Goal: Task Accomplishment & Management: Complete application form

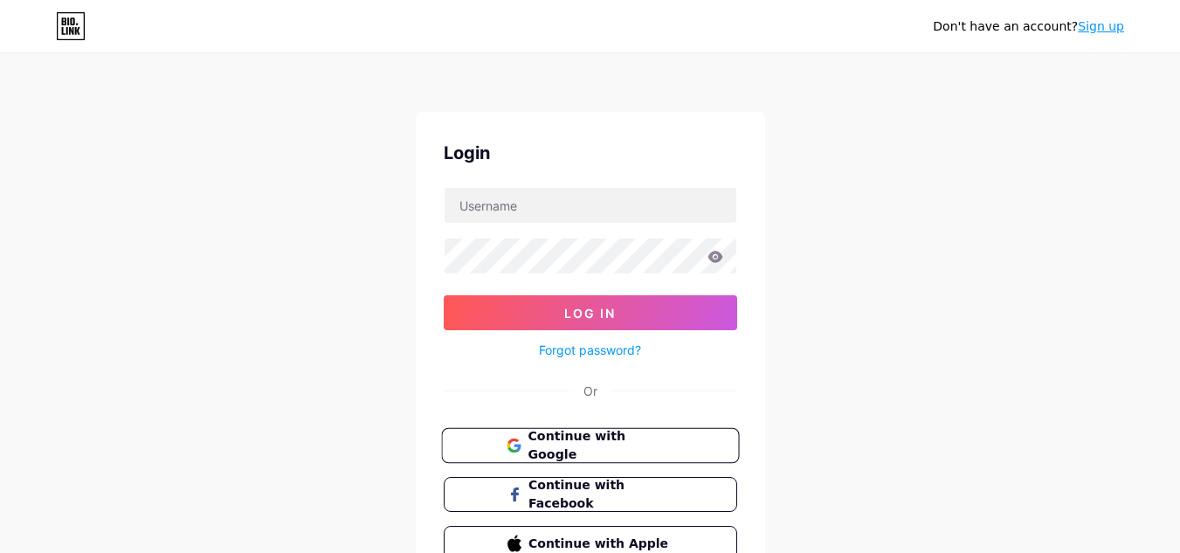
click at [636, 445] on span "Continue with Google" at bounding box center [601, 446] width 146 height 38
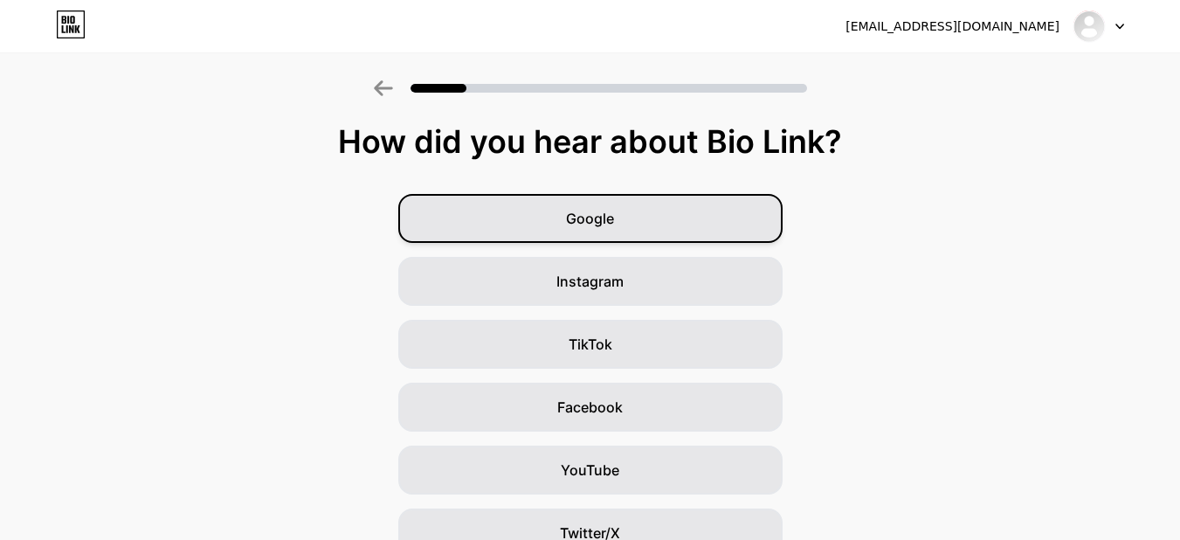
click at [644, 213] on div "Google" at bounding box center [590, 218] width 384 height 49
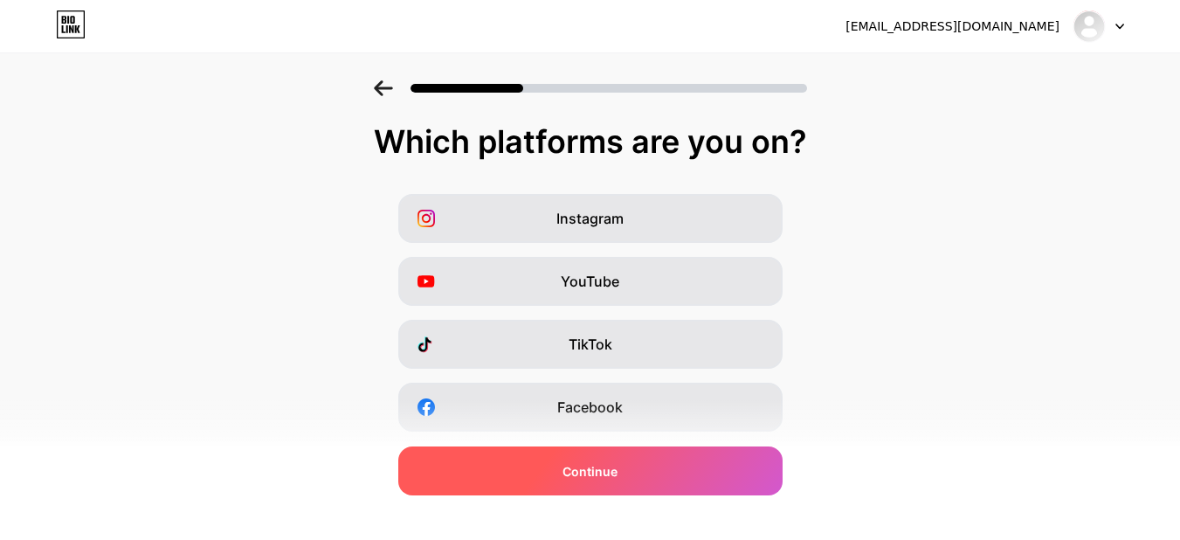
click at [634, 478] on div "Continue" at bounding box center [590, 470] width 384 height 49
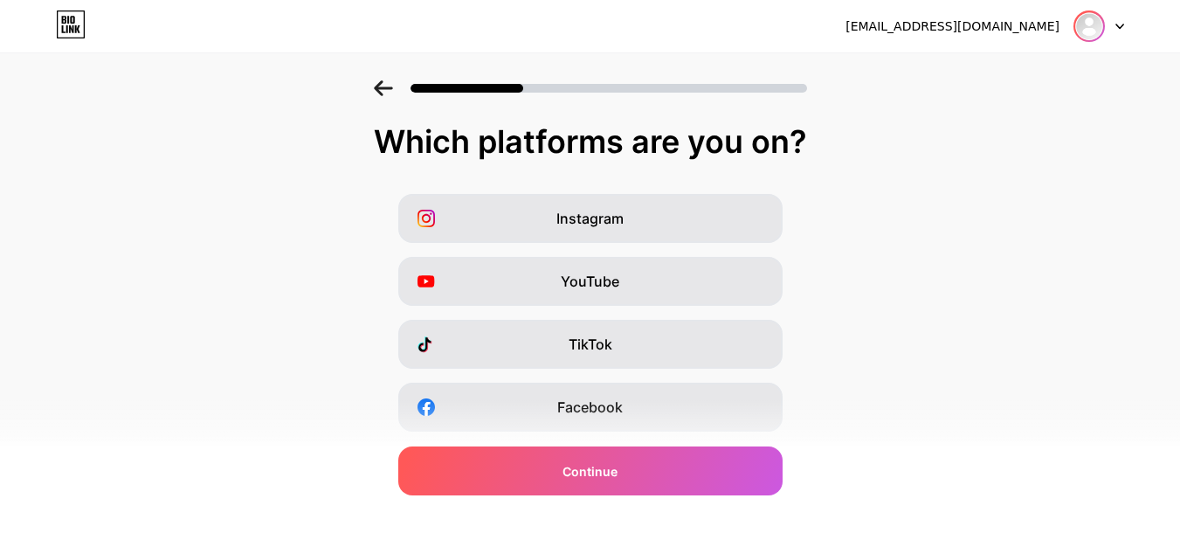
click at [1089, 25] on img at bounding box center [1089, 26] width 28 height 28
drag, startPoint x: 1036, startPoint y: 176, endPoint x: 1041, endPoint y: 117, distance: 59.6
click at [1040, 172] on div "Which platforms are you on? Instagram YouTube TikTok Facebook Twitter/X Buy Me …" at bounding box center [590, 403] width 1180 height 559
click at [974, 31] on div "[EMAIL_ADDRESS][DOMAIN_NAME]" at bounding box center [953, 26] width 214 height 18
click at [1129, 23] on div "duxtonhill3@gmail.com Logout" at bounding box center [590, 25] width 1180 height 31
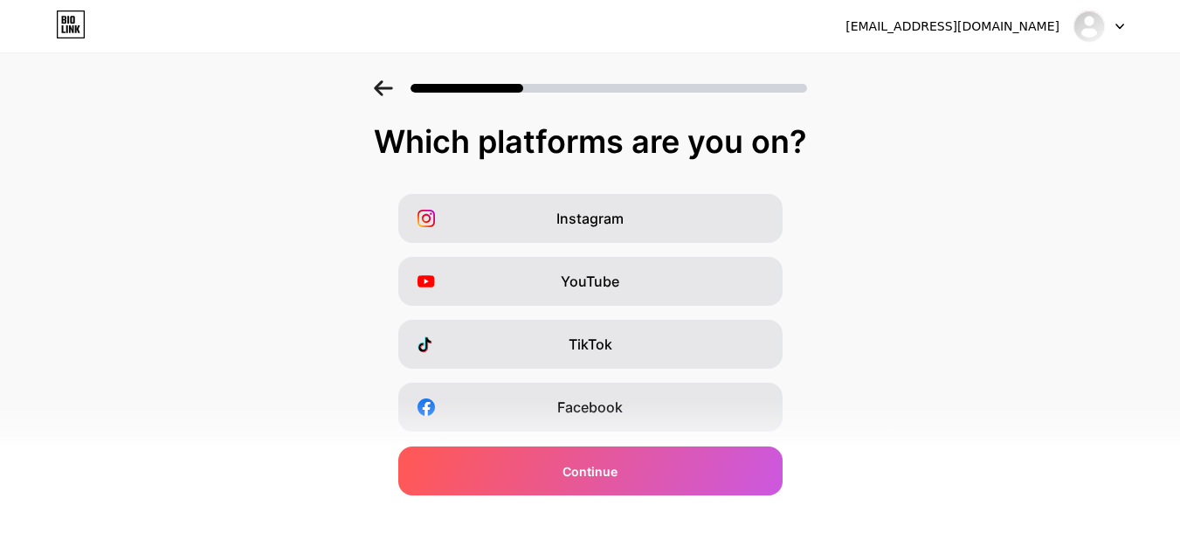
click at [1126, 23] on div "duxtonhill3@gmail.com Logout" at bounding box center [590, 25] width 1180 height 31
click at [1120, 25] on icon at bounding box center [1120, 27] width 9 height 6
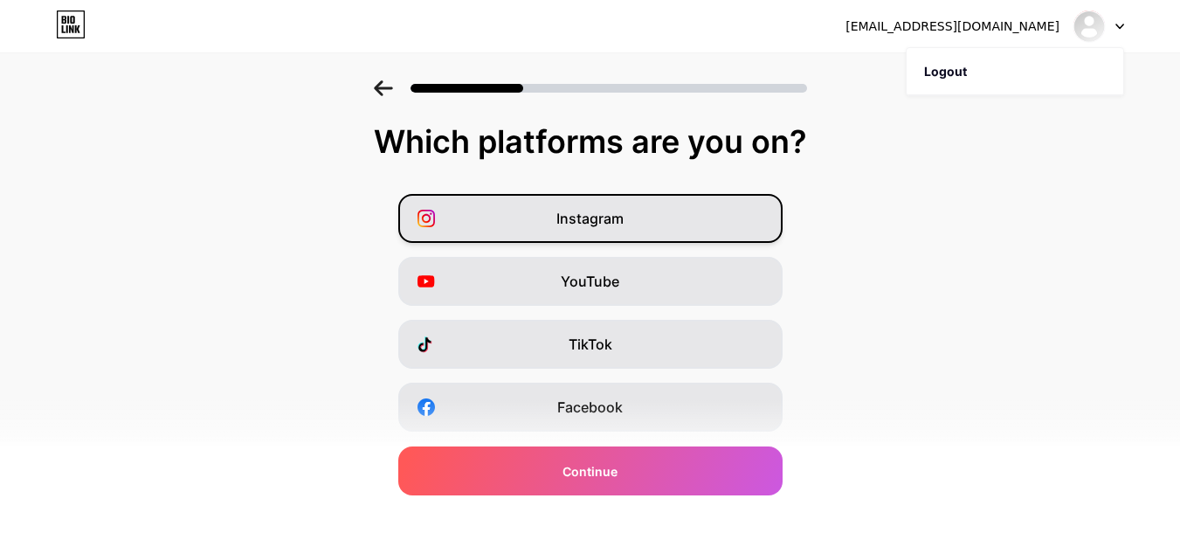
drag, startPoint x: 1049, startPoint y: 183, endPoint x: 709, endPoint y: 209, distance: 340.8
click at [1047, 184] on div "Which platforms are you on? Instagram YouTube TikTok Facebook Twitter/X Buy Me …" at bounding box center [590, 403] width 1180 height 559
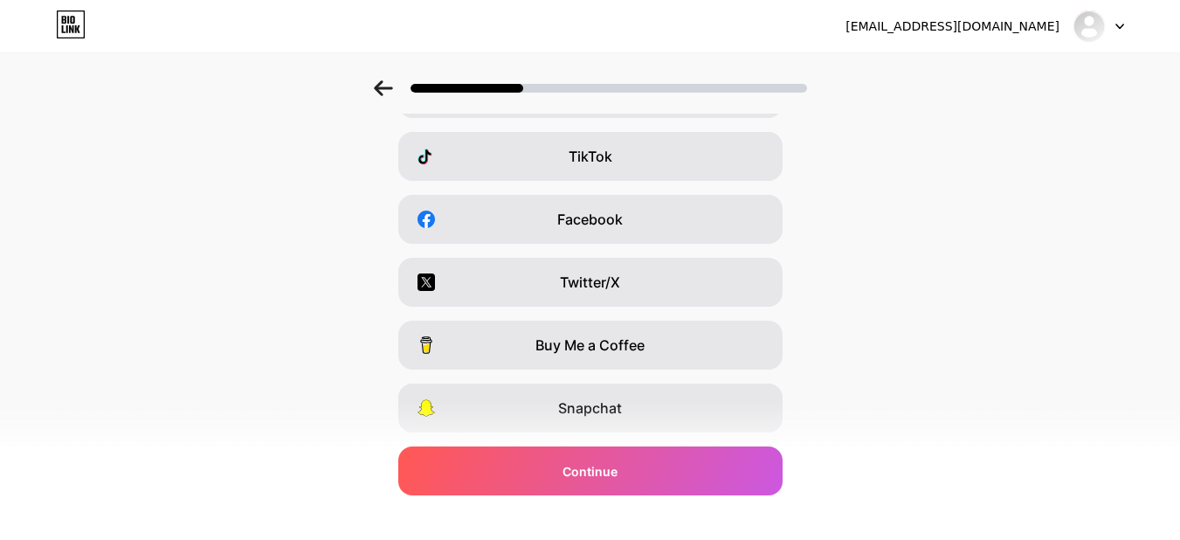
scroll to position [301, 0]
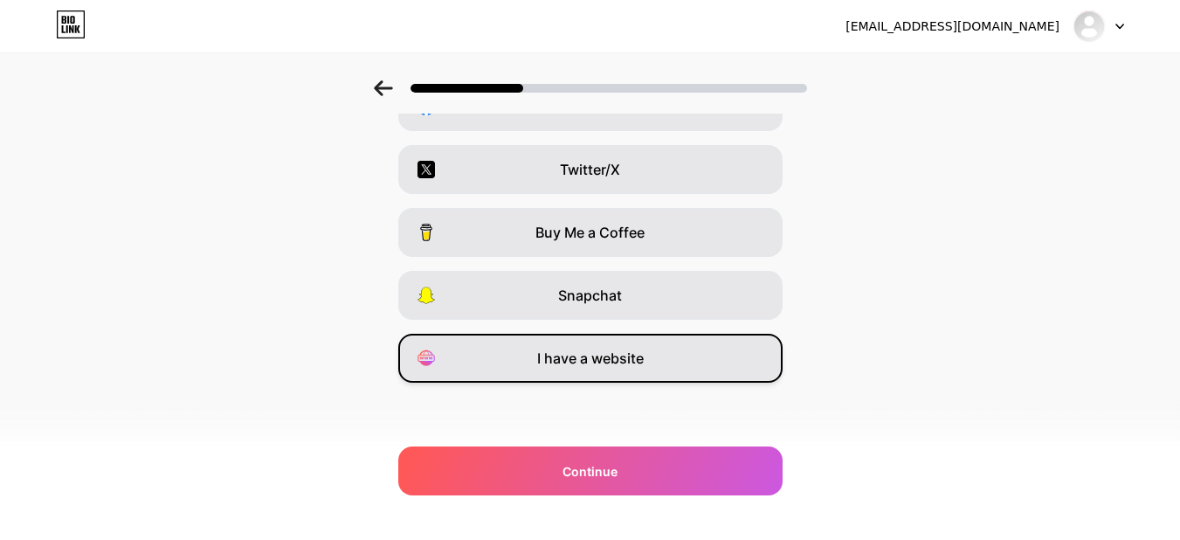
click at [652, 363] on div "I have a website" at bounding box center [590, 358] width 384 height 49
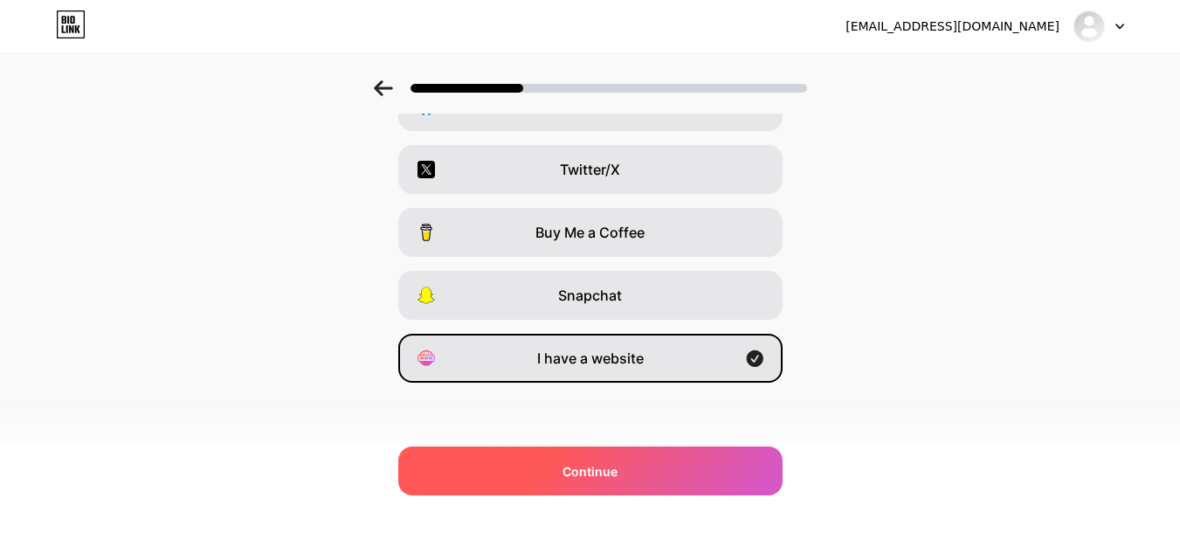
click at [634, 474] on div "Continue" at bounding box center [590, 470] width 384 height 49
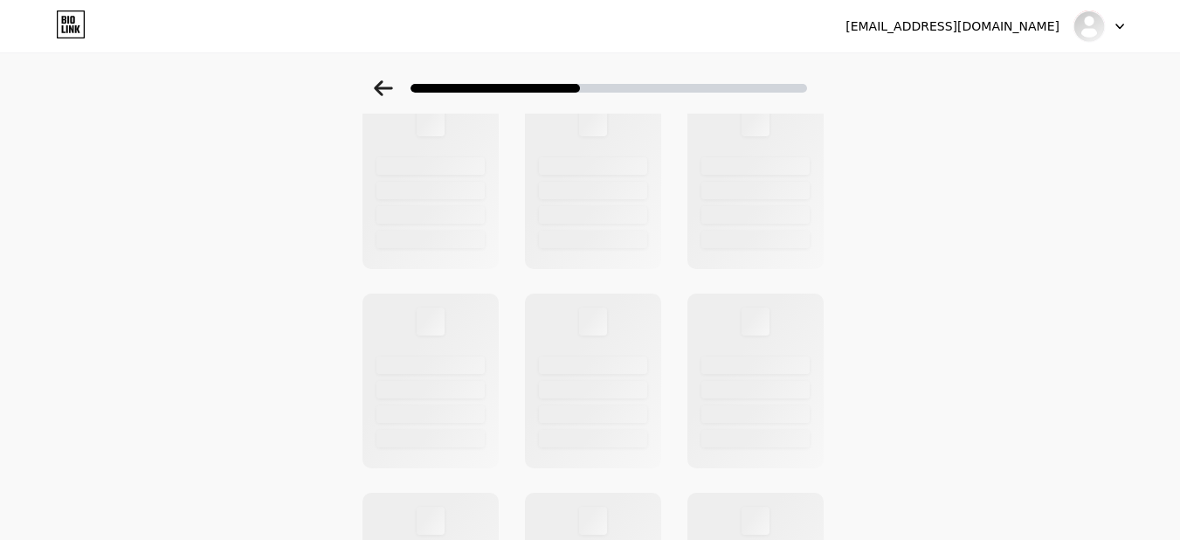
scroll to position [0, 0]
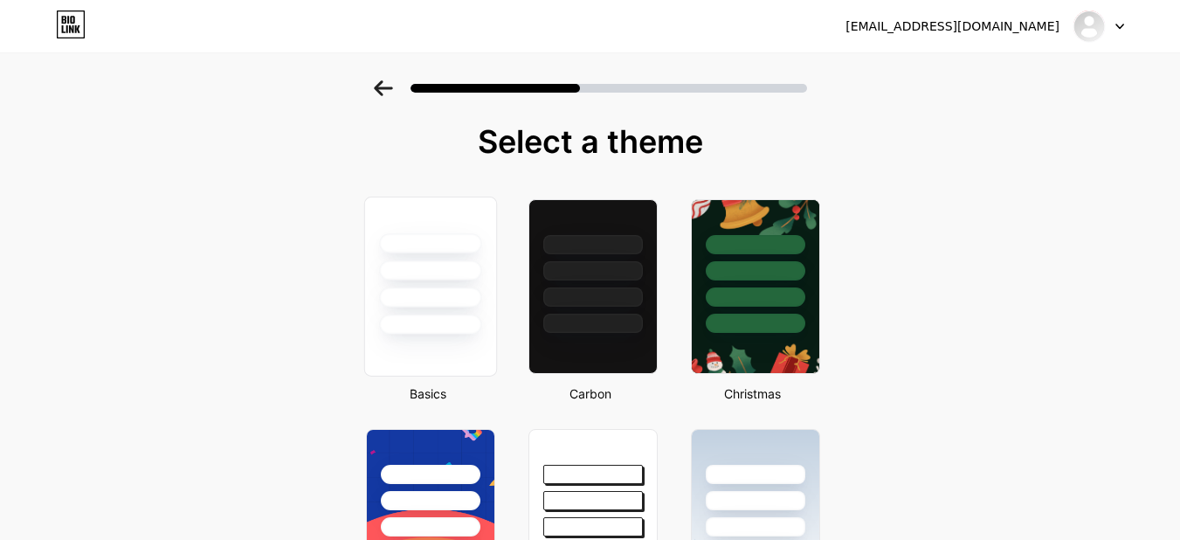
click at [418, 297] on div at bounding box center [430, 297] width 102 height 20
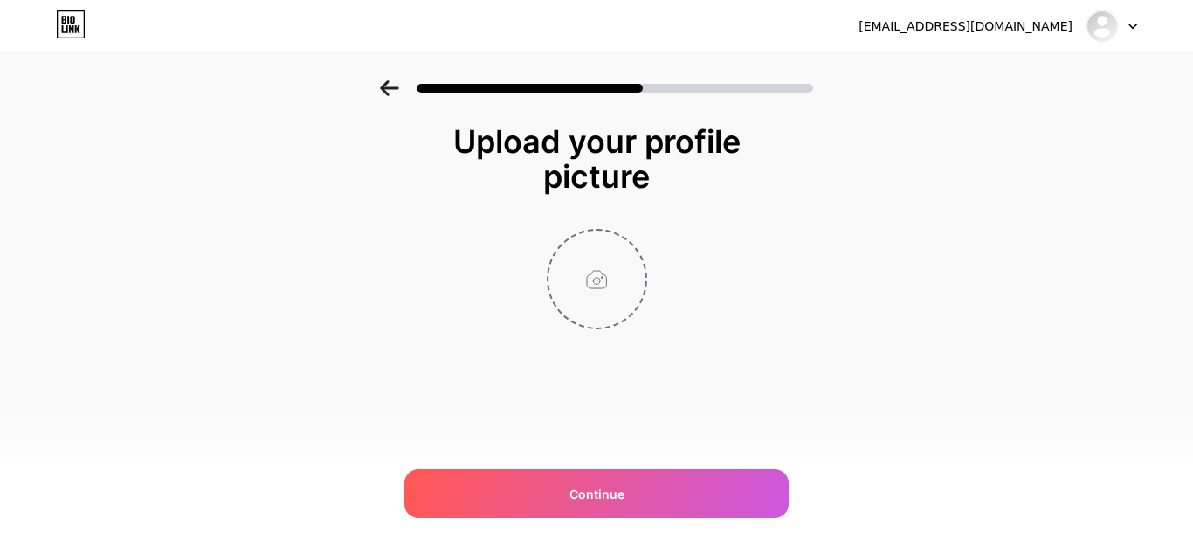
click at [605, 280] on input "file" at bounding box center [597, 279] width 97 height 97
type input "C:\fakepath\duxonthill logo.png"
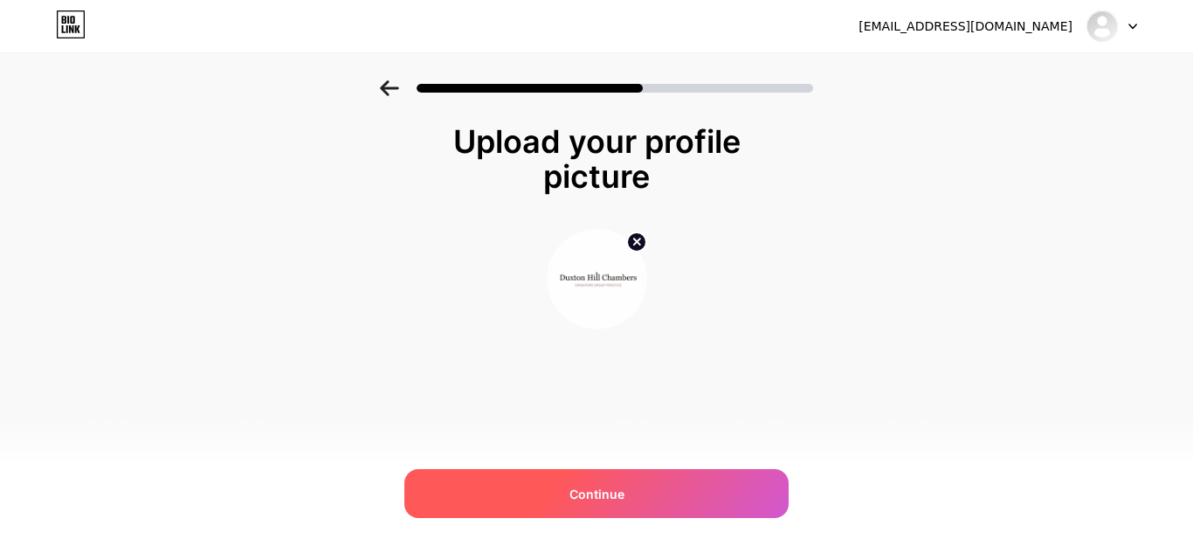
click at [646, 498] on div "Continue" at bounding box center [597, 493] width 384 height 49
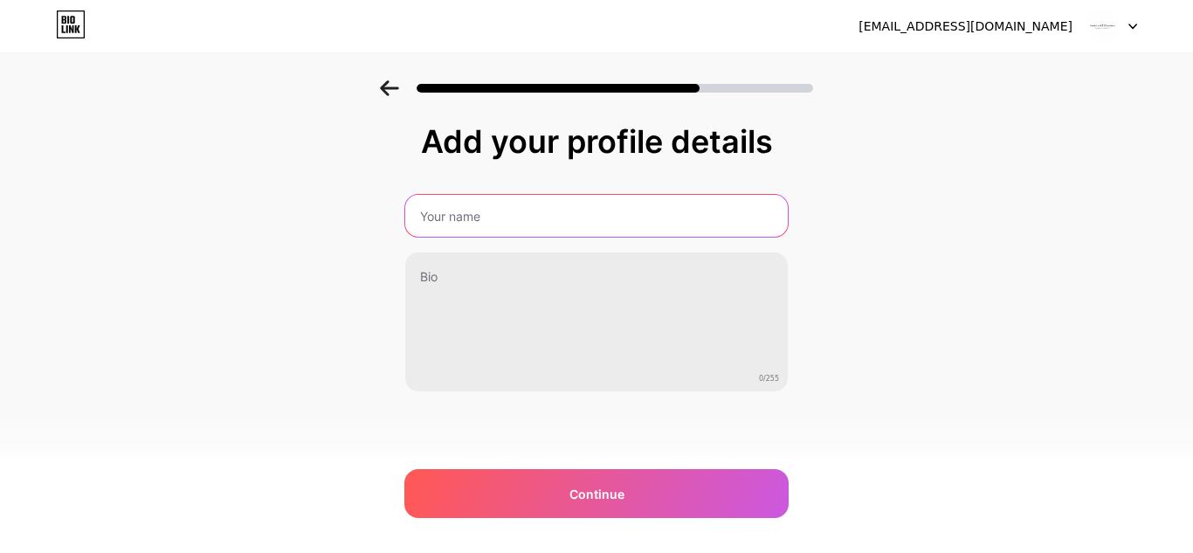
click at [546, 221] on input "text" at bounding box center [596, 216] width 383 height 42
click at [459, 221] on input "Duxtonhill Chambers" at bounding box center [597, 216] width 386 height 42
type input "Duxton Hill Chambers"
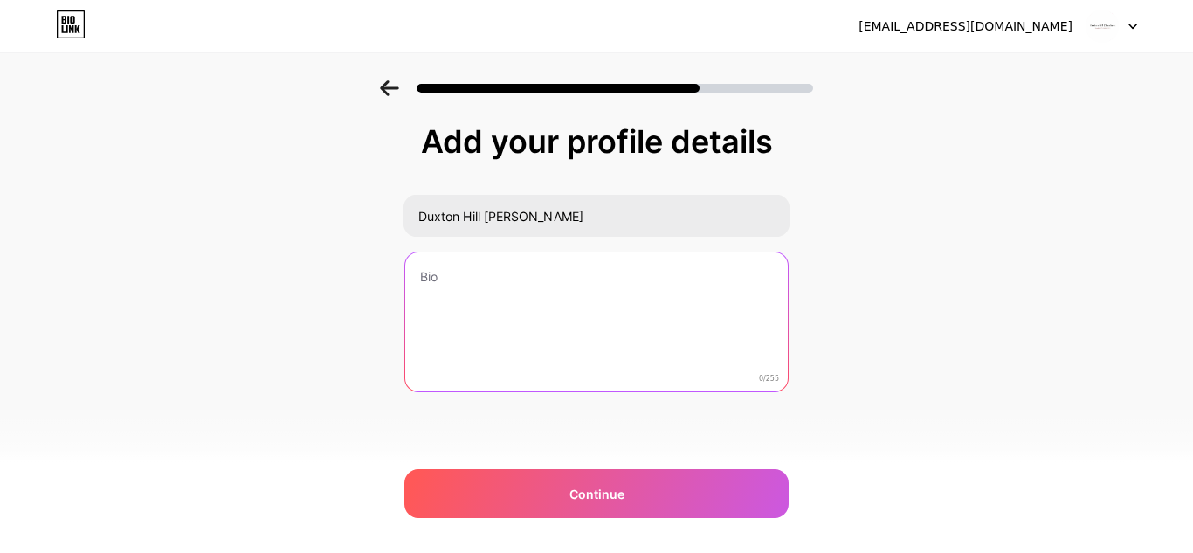
click at [550, 292] on textarea at bounding box center [596, 322] width 383 height 141
paste textarea "Duxton Hill Chambers is Singapore’s first set of chambers made up exclusively o…"
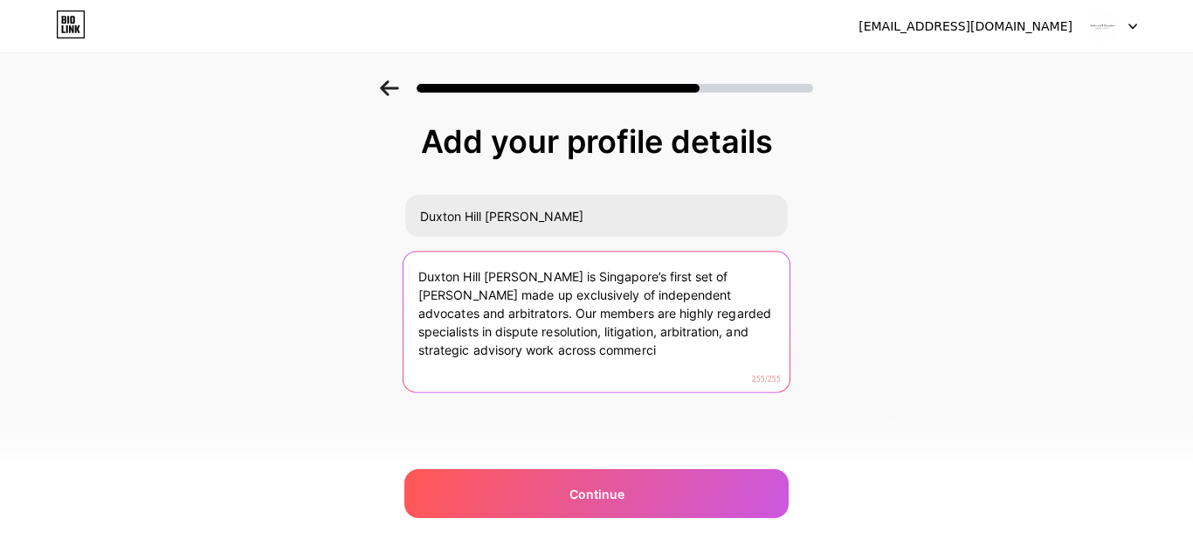
drag, startPoint x: 646, startPoint y: 356, endPoint x: 655, endPoint y: 329, distance: 28.7
click at [655, 329] on textarea "Duxton Hill Chambers is Singapore’s first set of chambers made up exclusively o…" at bounding box center [597, 323] width 386 height 142
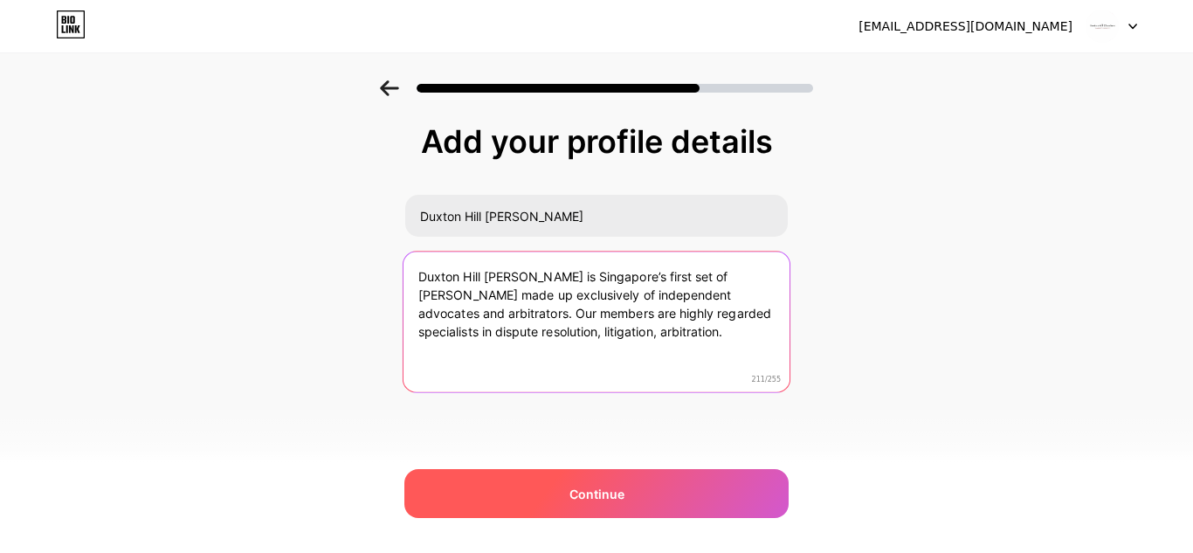
type textarea "Duxton Hill Chambers is Singapore’s first set of chambers made up exclusively o…"
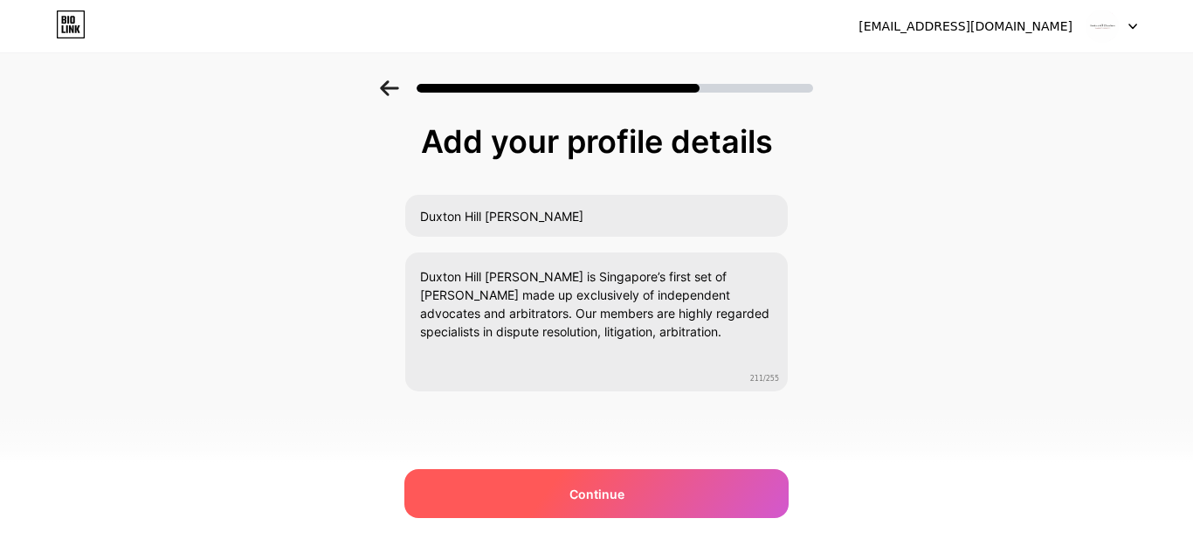
click at [597, 509] on div "Continue" at bounding box center [597, 493] width 384 height 49
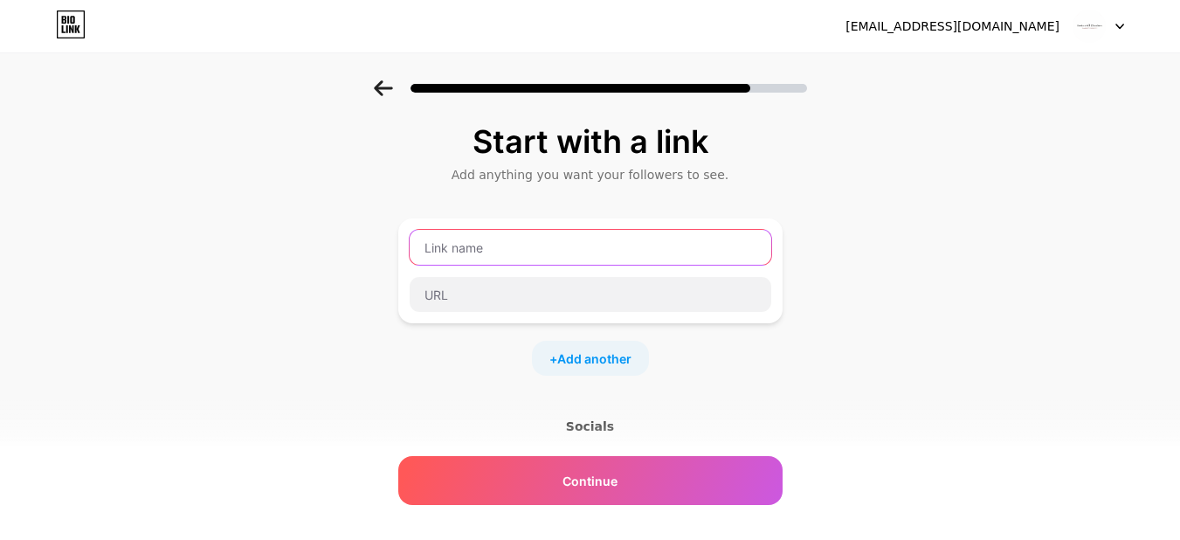
click at [450, 252] on input "text" at bounding box center [591, 247] width 362 height 35
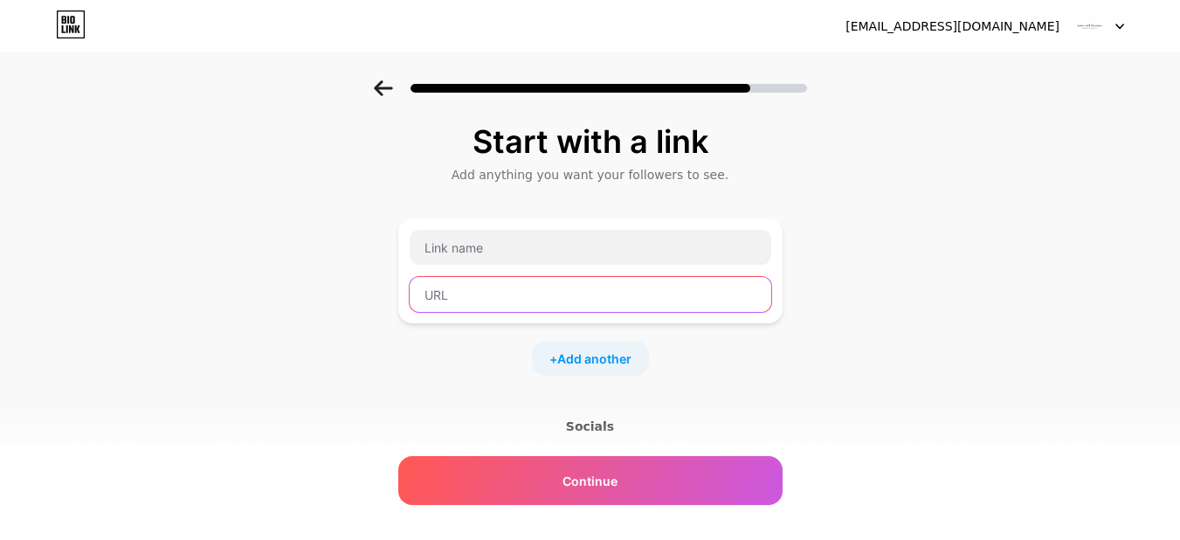
click at [540, 304] on input "text" at bounding box center [591, 294] width 362 height 35
paste input "https://www.duxtonhill.net"
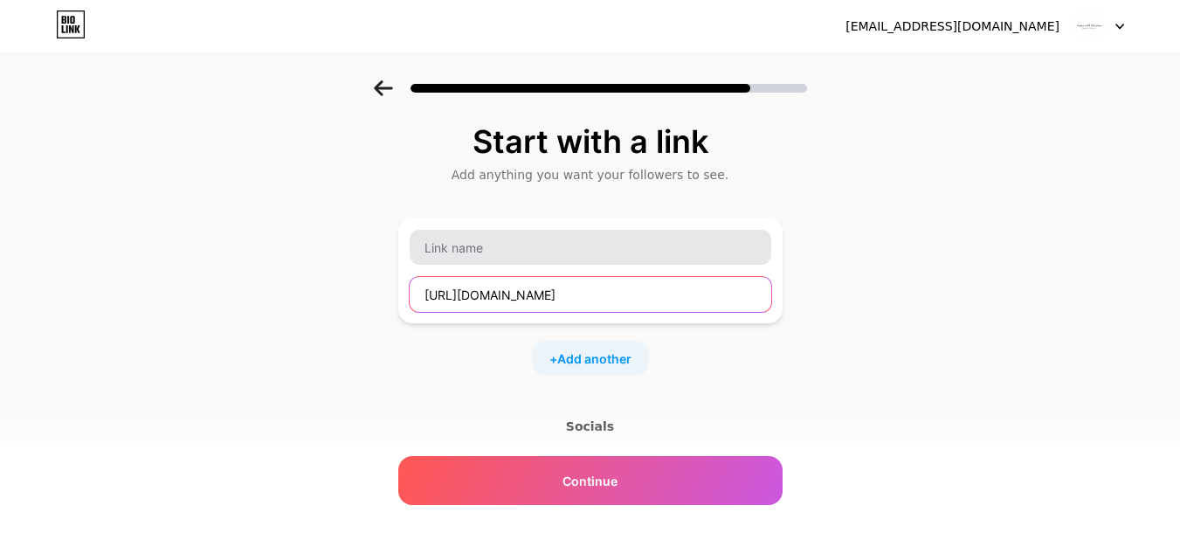
type input "https://www.duxtonhill.net"
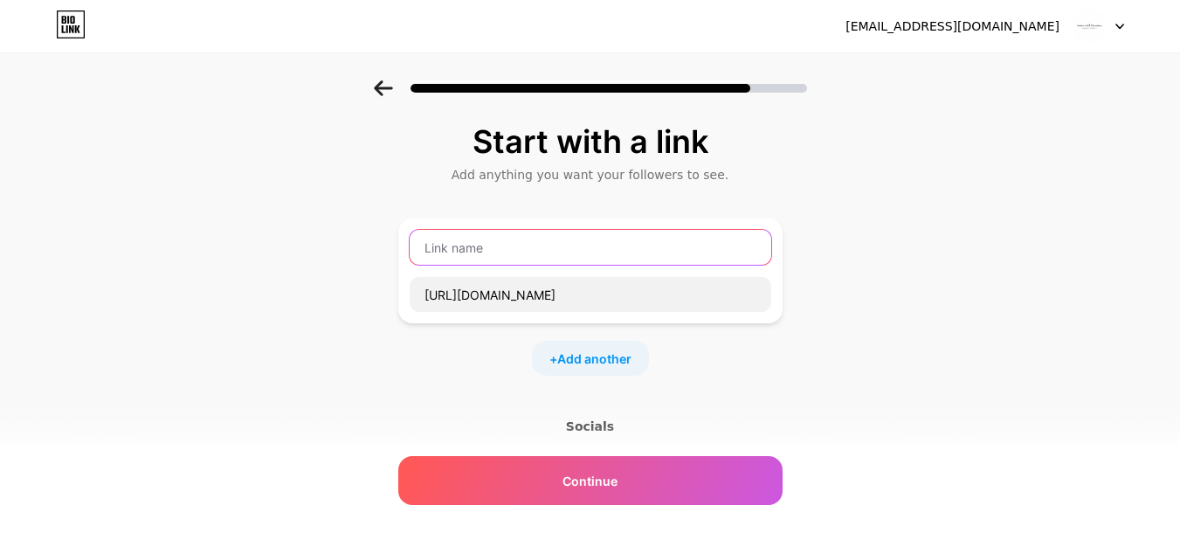
click at [503, 248] on input "text" at bounding box center [591, 247] width 362 height 35
type input "w"
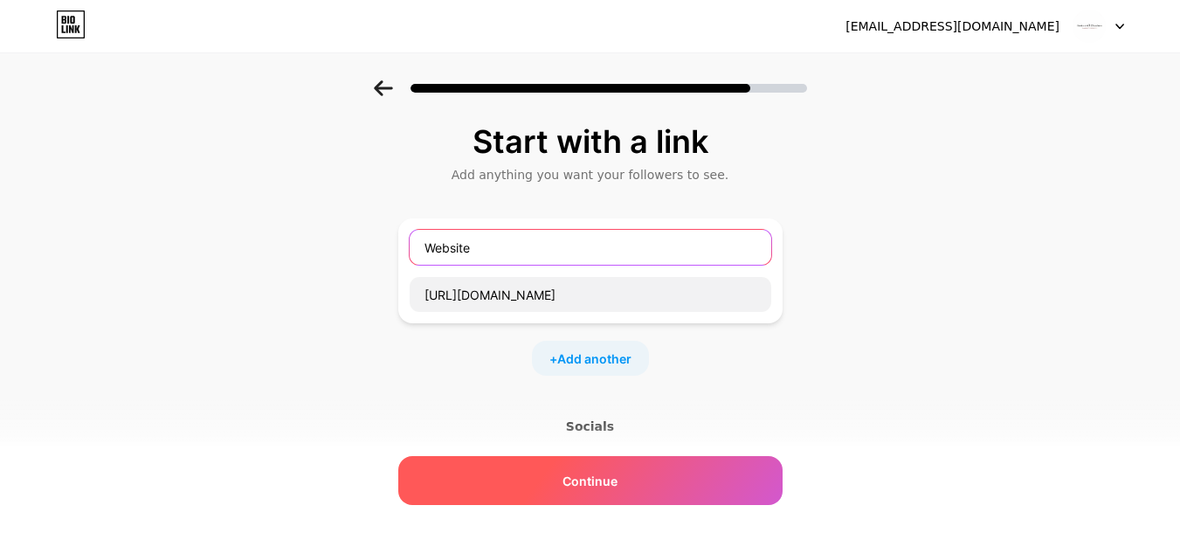
type input "Website"
click at [536, 472] on div "Continue" at bounding box center [590, 480] width 384 height 49
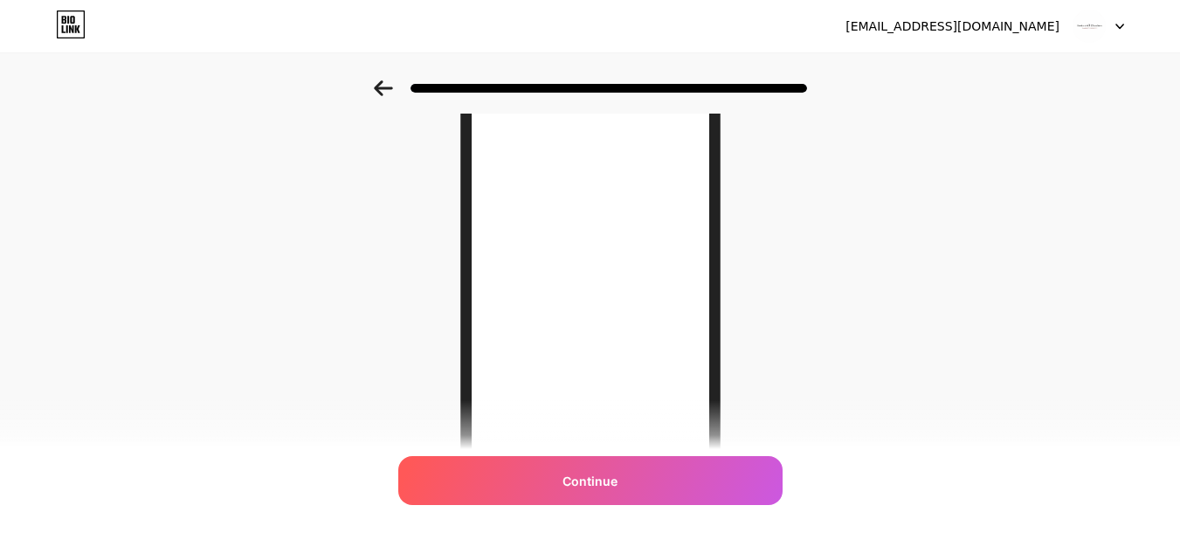
scroll to position [175, 0]
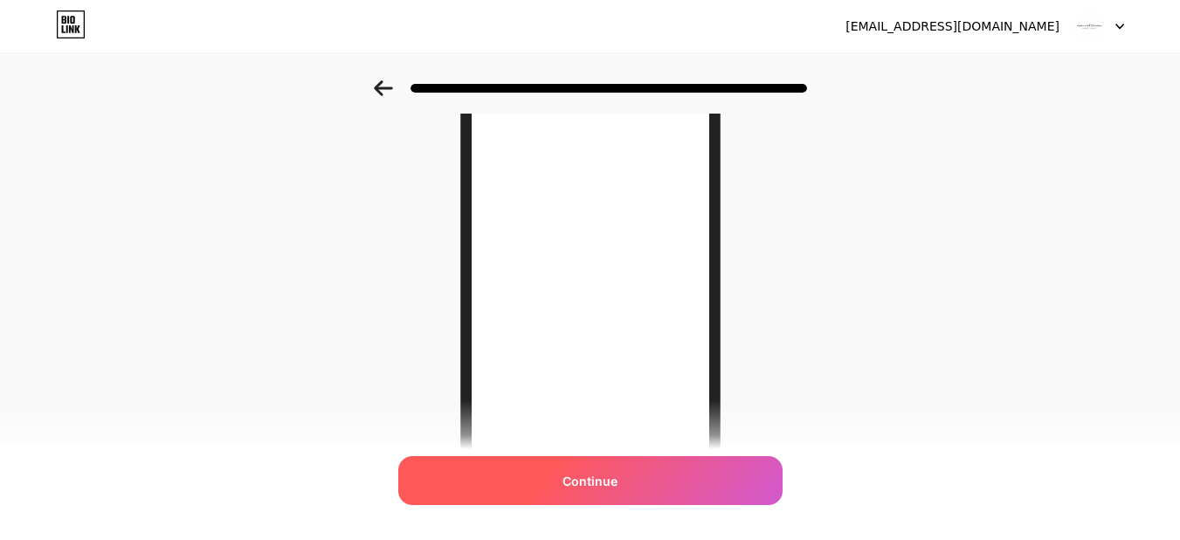
click at [645, 476] on div "Continue" at bounding box center [590, 480] width 384 height 49
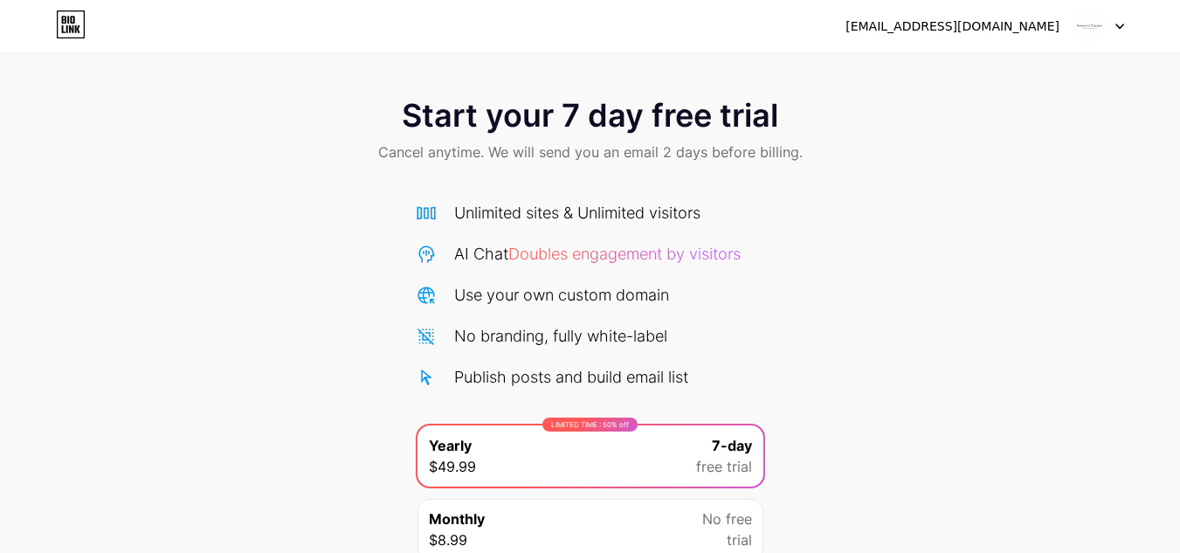
click at [1097, 24] on img at bounding box center [1089, 26] width 33 height 33
click at [774, 264] on div "Start your 7 day free trial Cancel anytime. We will send you an email 2 days be…" at bounding box center [590, 356] width 1180 height 553
click at [543, 136] on div "Start your 7 day free trial Cancel anytime. We will send you an email 2 days be…" at bounding box center [590, 131] width 1180 height 103
click at [76, 29] on icon at bounding box center [77, 29] width 5 height 8
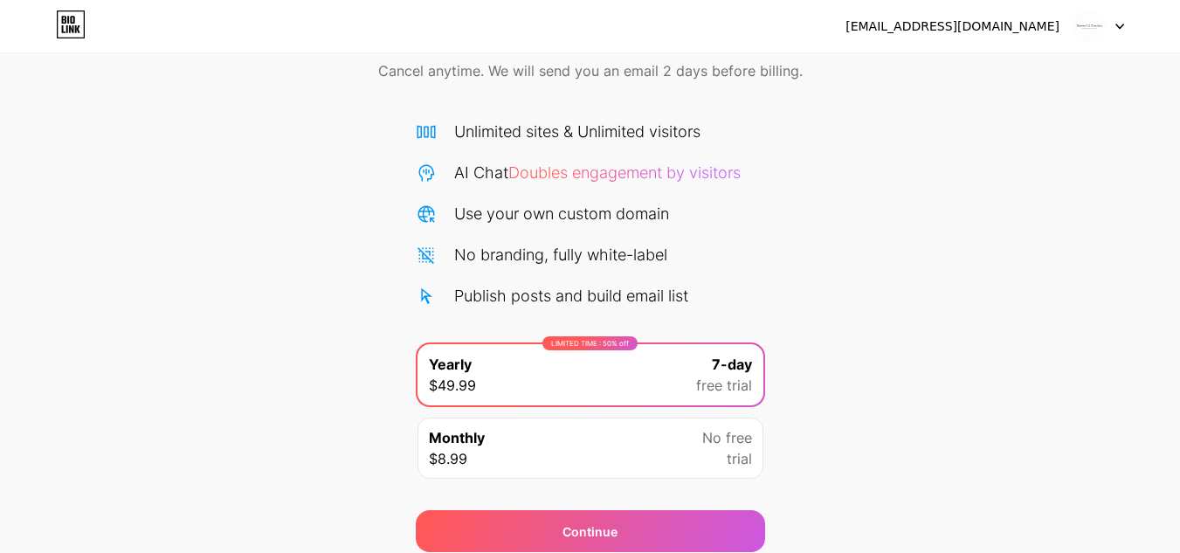
scroll to position [150, 0]
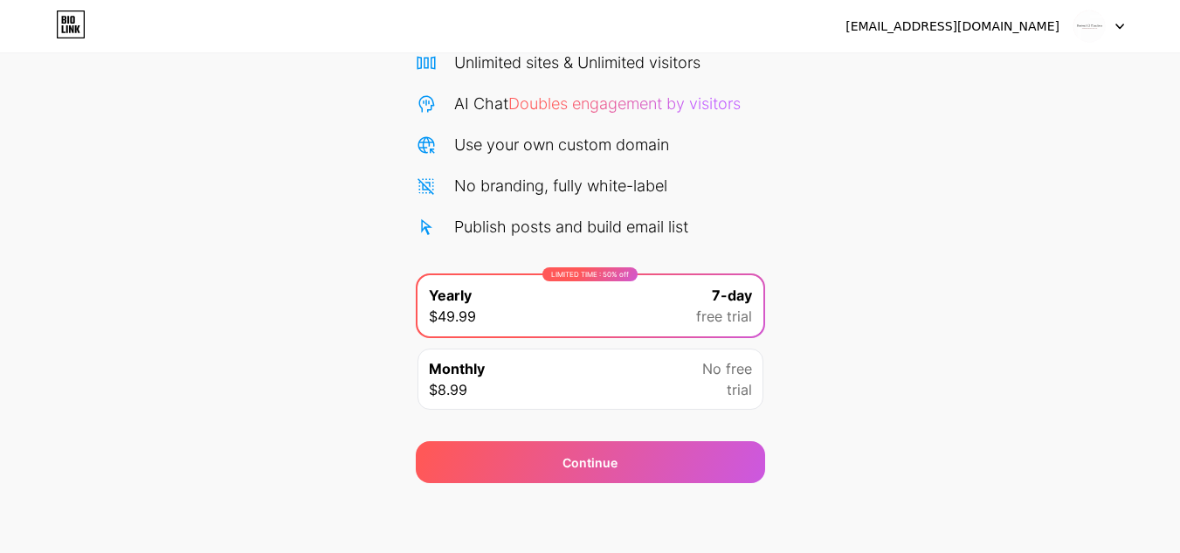
click at [666, 381] on div "Monthly $8.99 No free trial" at bounding box center [591, 379] width 346 height 61
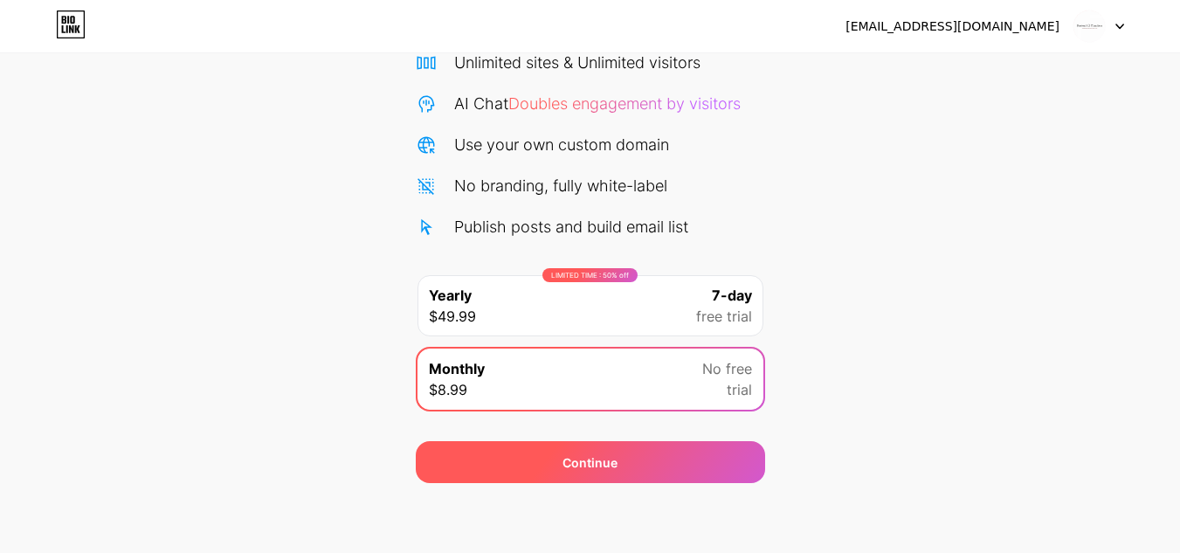
click at [601, 462] on div "Continue" at bounding box center [590, 462] width 55 height 18
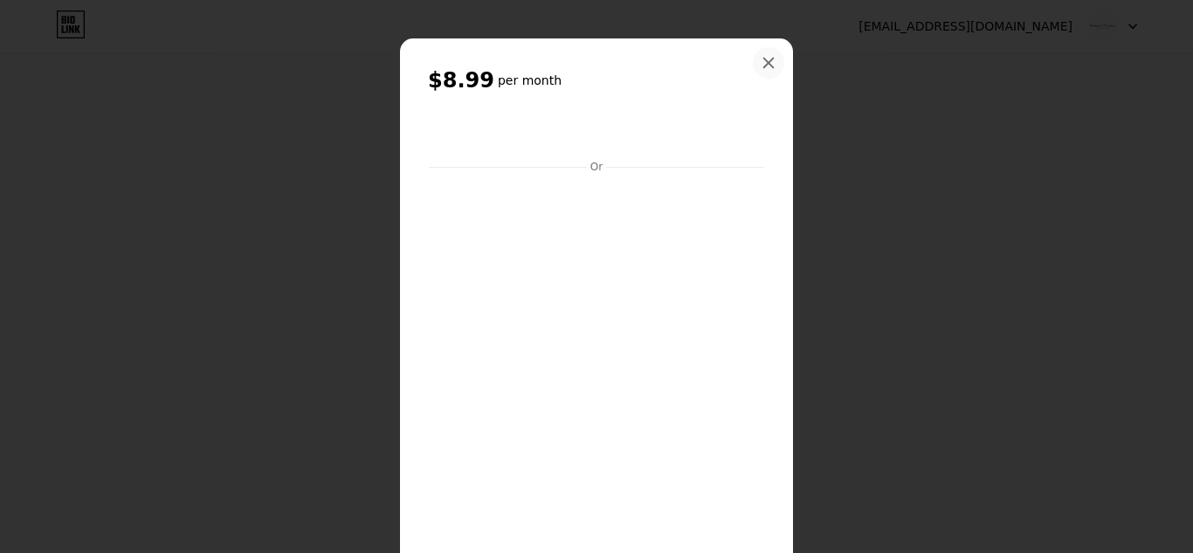
click at [762, 58] on icon at bounding box center [769, 63] width 14 height 14
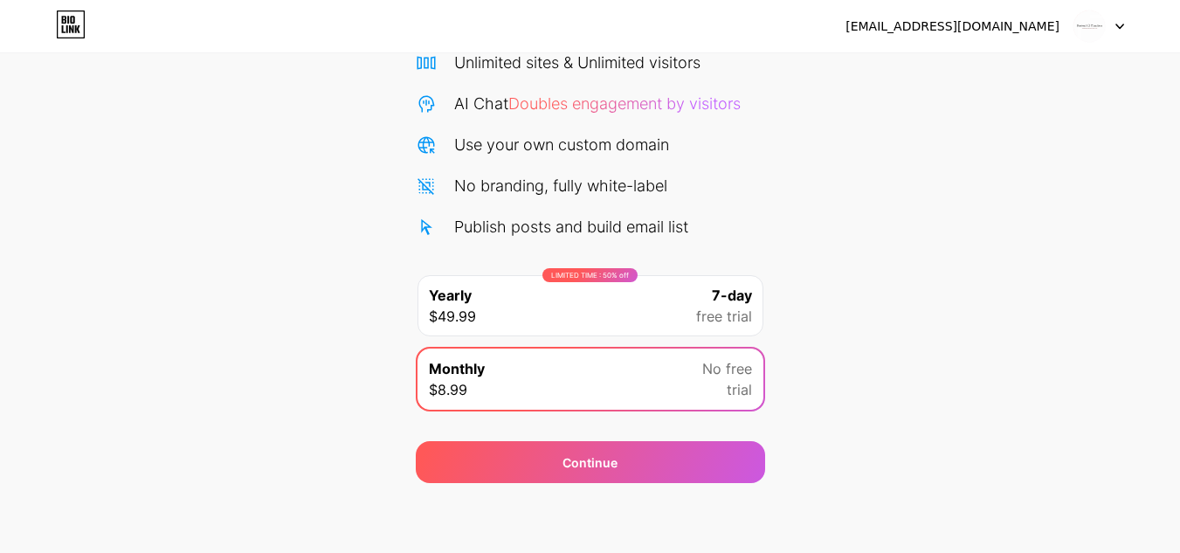
click at [725, 366] on span "No free" at bounding box center [727, 368] width 50 height 21
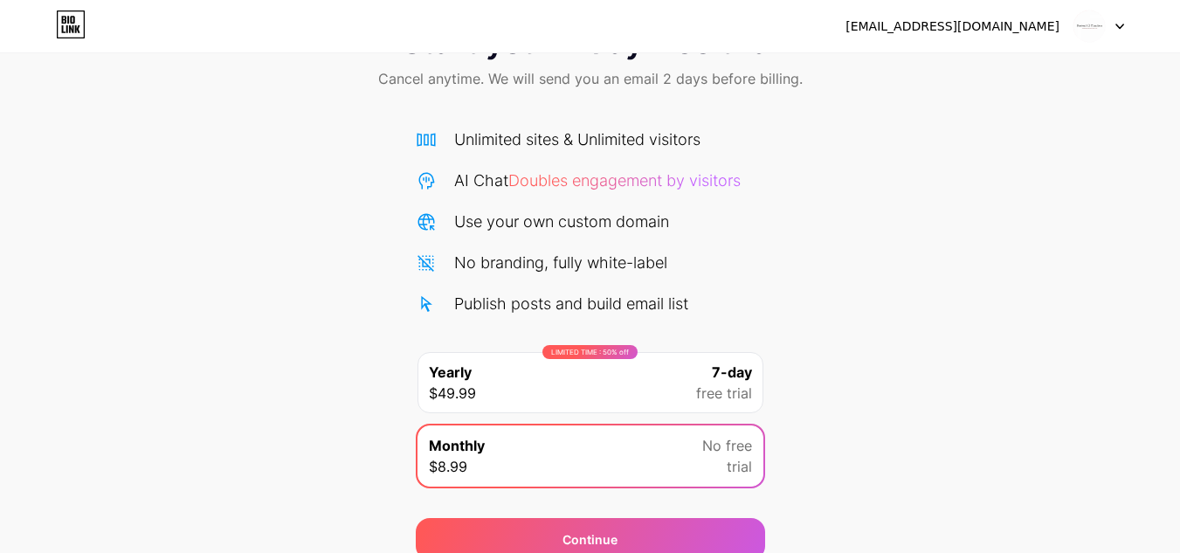
scroll to position [0, 0]
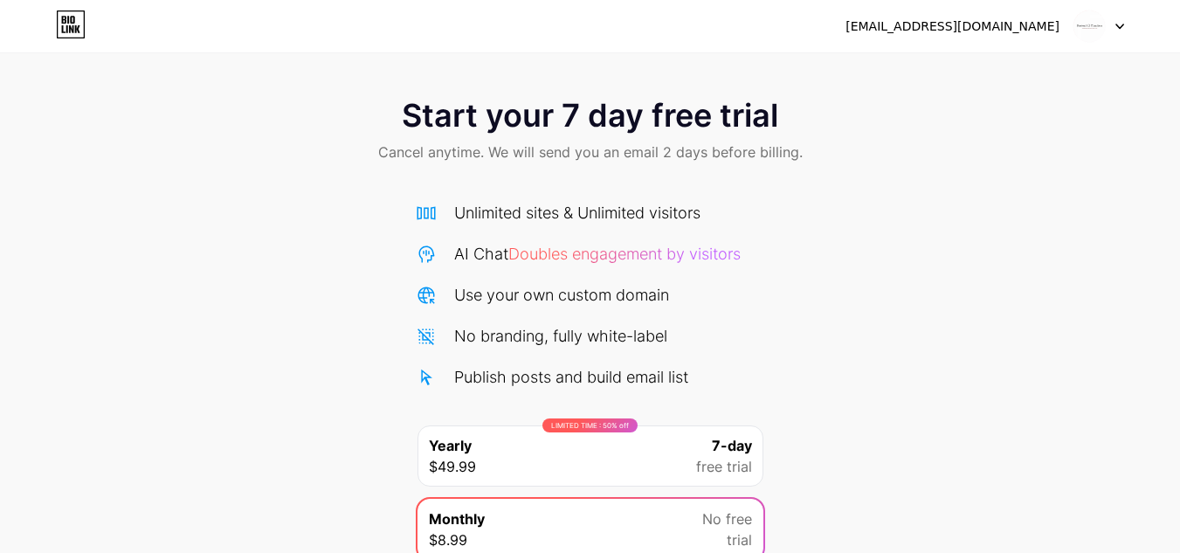
click at [1033, 28] on div "duxtonhill3@gmail.com" at bounding box center [953, 26] width 214 height 18
click at [1009, 30] on div "duxtonhill3@gmail.com" at bounding box center [953, 26] width 214 height 18
click at [1099, 26] on img at bounding box center [1089, 26] width 33 height 33
click at [1059, 29] on div "duxtonhill3@gmail.com" at bounding box center [953, 26] width 214 height 18
click at [532, 118] on span "Start your 7 day free trial" at bounding box center [590, 115] width 377 height 35
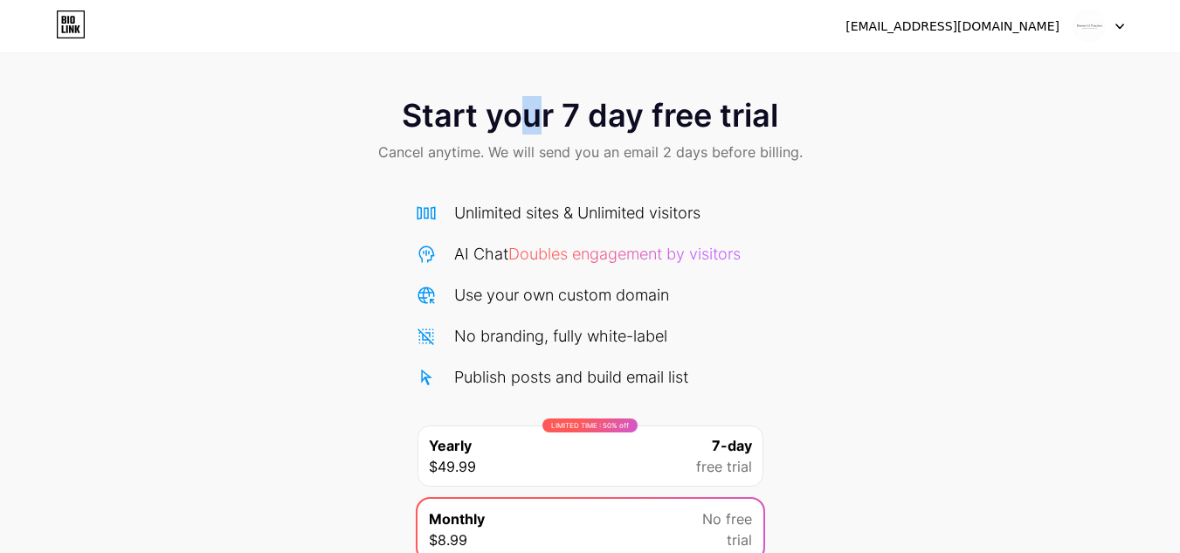
click at [536, 133] on span "Start your 7 day free trial" at bounding box center [590, 115] width 377 height 35
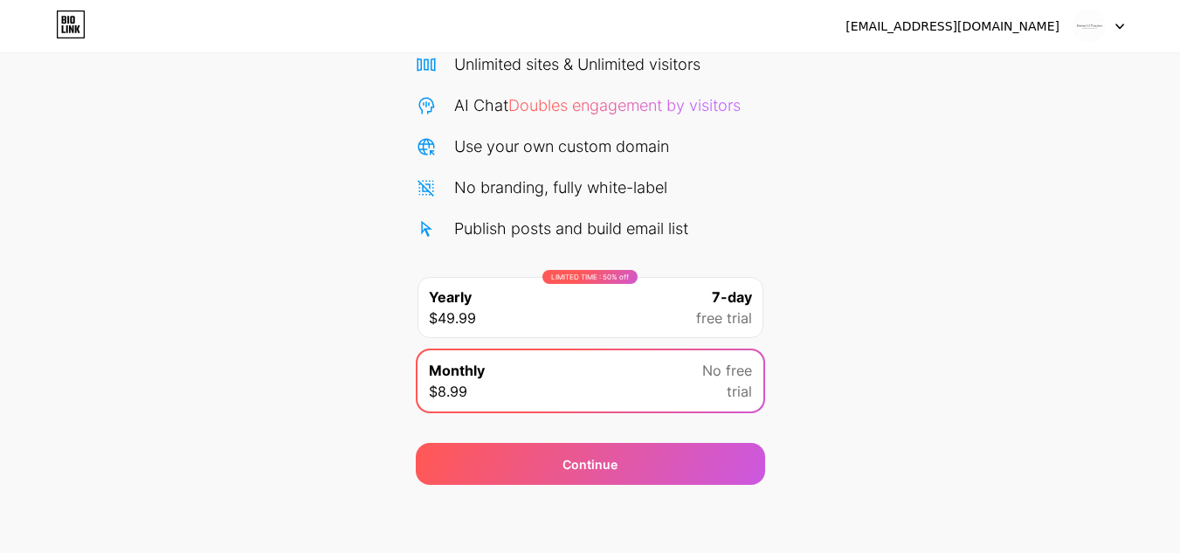
scroll to position [150, 0]
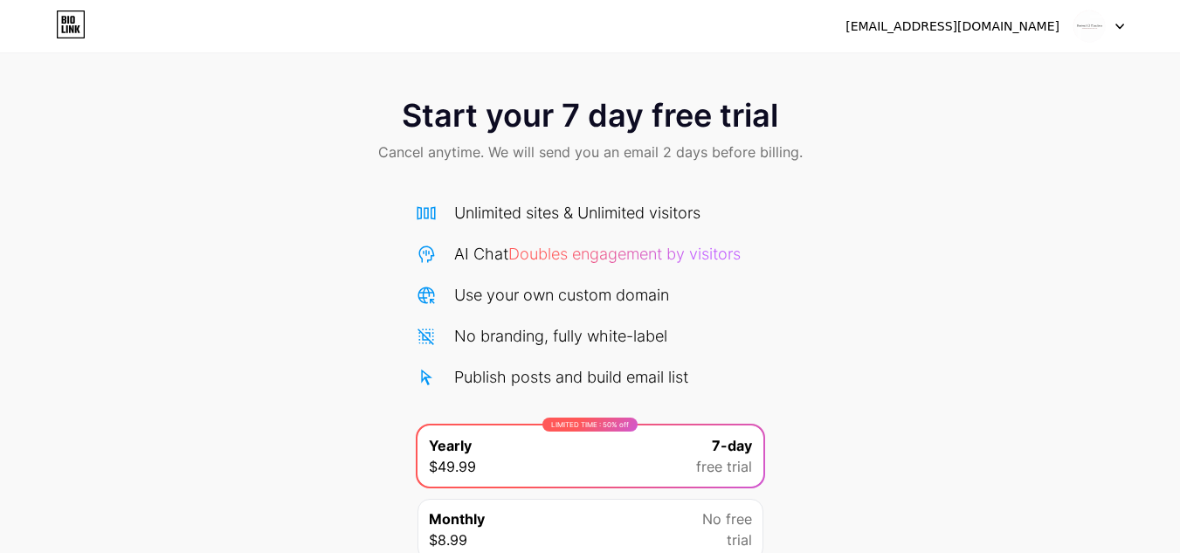
click at [1096, 25] on img at bounding box center [1089, 26] width 33 height 33
click at [1125, 25] on div "duxtonhill3@gmail.com Logout" at bounding box center [590, 25] width 1180 height 31
click at [1123, 25] on icon at bounding box center [1120, 26] width 7 height 4
click at [1020, 31] on div "duxtonhill3@gmail.com" at bounding box center [953, 26] width 214 height 18
click at [1009, 31] on div "duxtonhill3@gmail.com" at bounding box center [953, 26] width 214 height 18
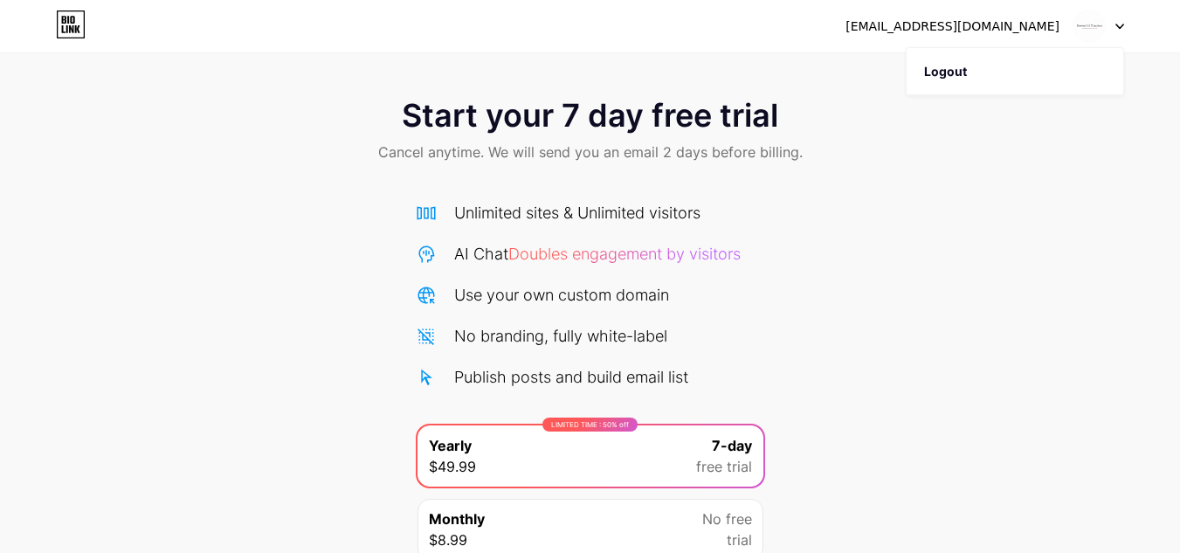
click at [999, 30] on div "duxtonhill3@gmail.com" at bounding box center [953, 26] width 214 height 18
click at [1097, 33] on img at bounding box center [1089, 26] width 33 height 33
click at [536, 119] on span "Start your 7 day free trial" at bounding box center [590, 115] width 377 height 35
click at [1106, 15] on div at bounding box center [1099, 25] width 51 height 31
click at [1003, 70] on li "Logout" at bounding box center [1015, 71] width 217 height 47
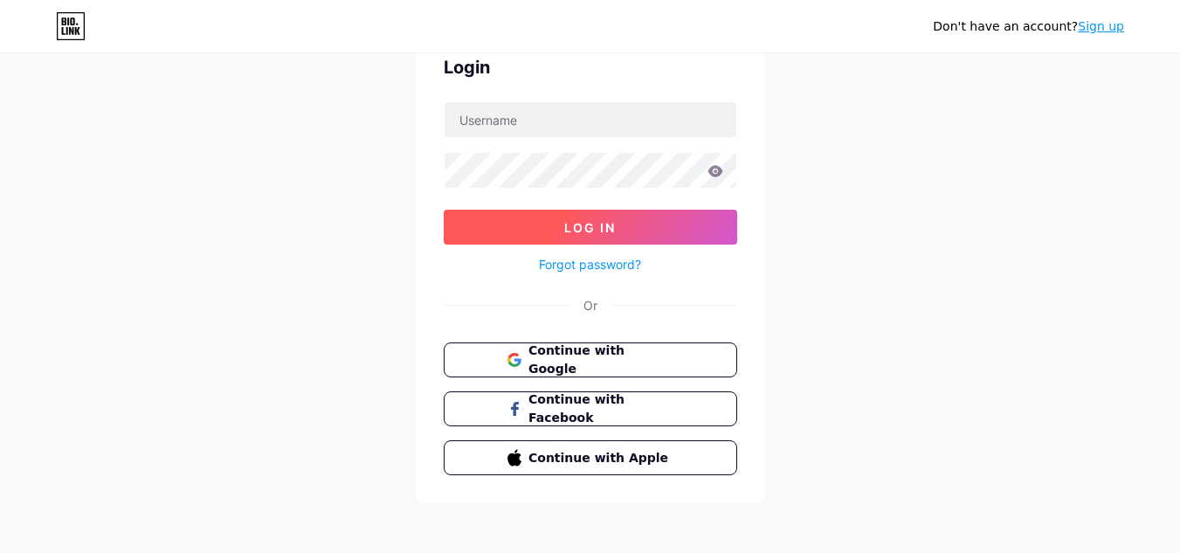
scroll to position [3, 0]
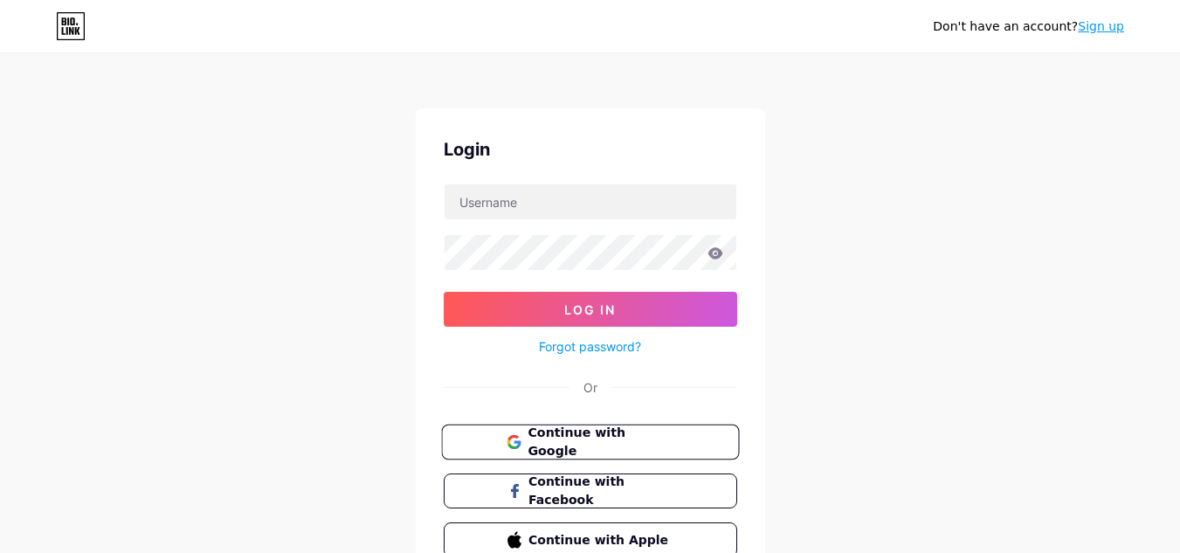
click at [569, 446] on span "Continue with Google" at bounding box center [601, 443] width 146 height 38
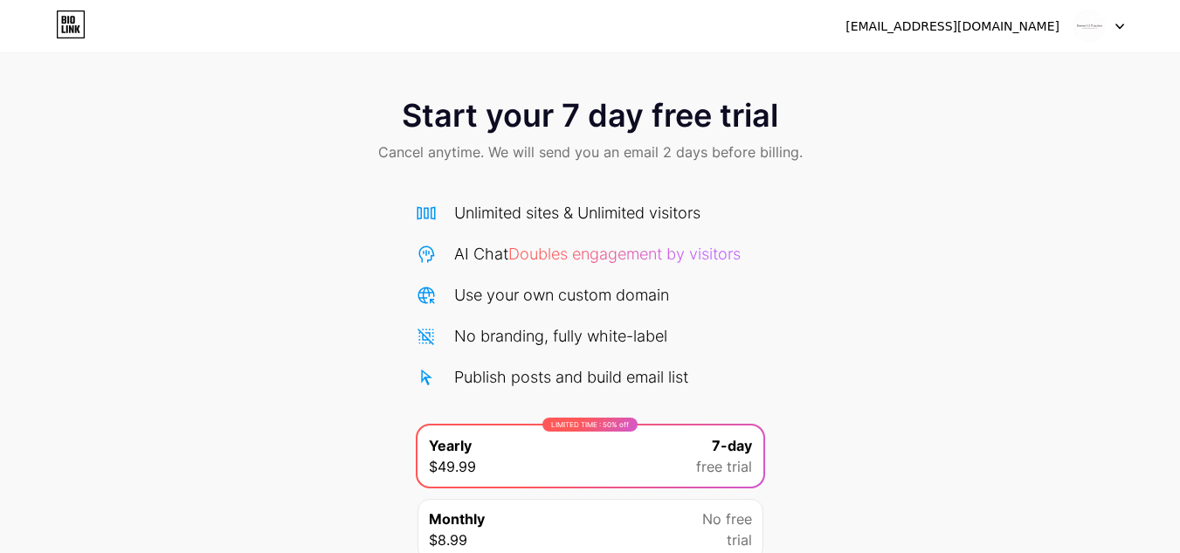
click at [1089, 23] on img at bounding box center [1089, 26] width 33 height 33
click at [1034, 232] on div "Start your 7 day free trial Cancel anytime. We will send you an email 2 days be…" at bounding box center [590, 356] width 1180 height 553
